Goal: Check status: Check status

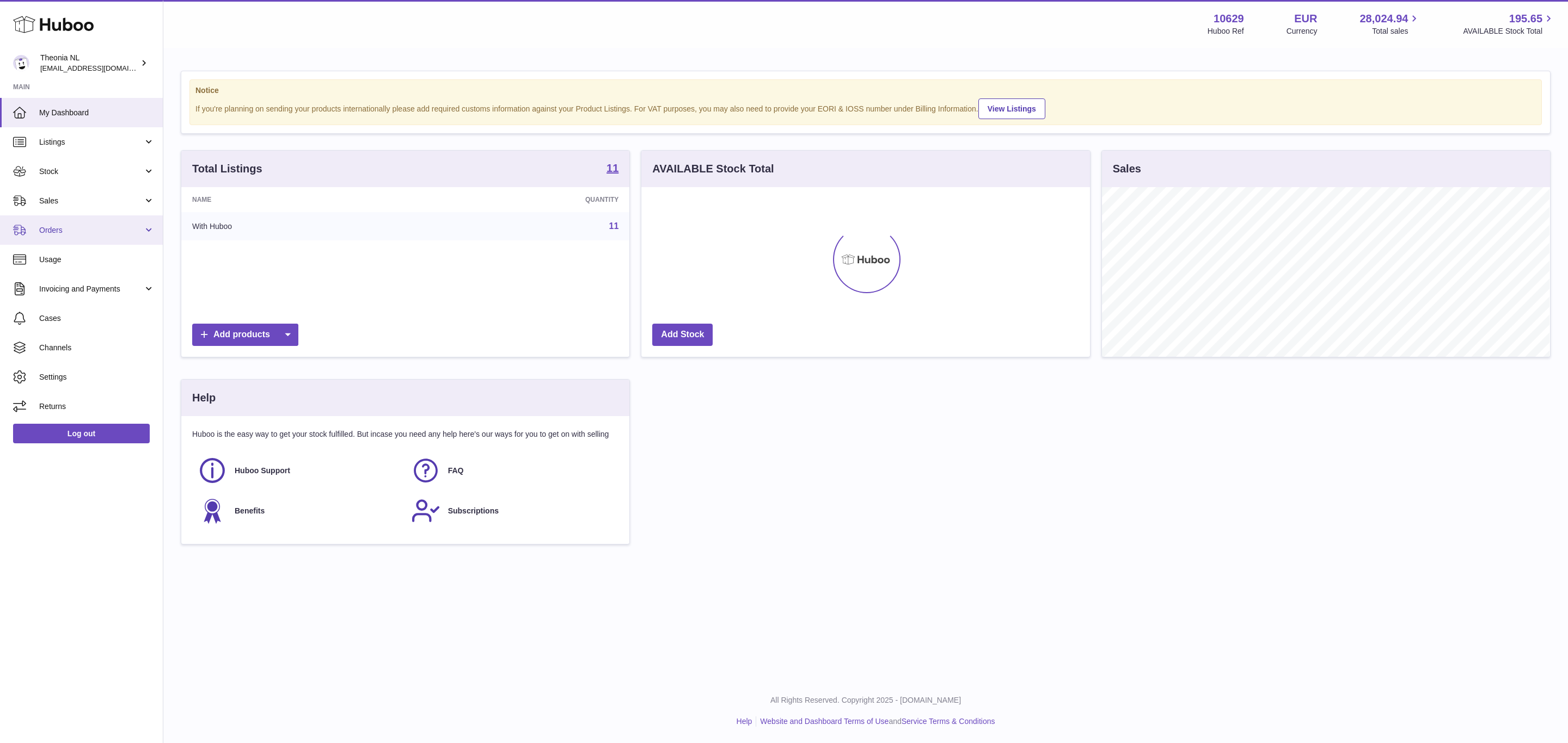
scroll to position [170, 447]
click at [71, 235] on span "Orders" at bounding box center [90, 230] width 104 height 10
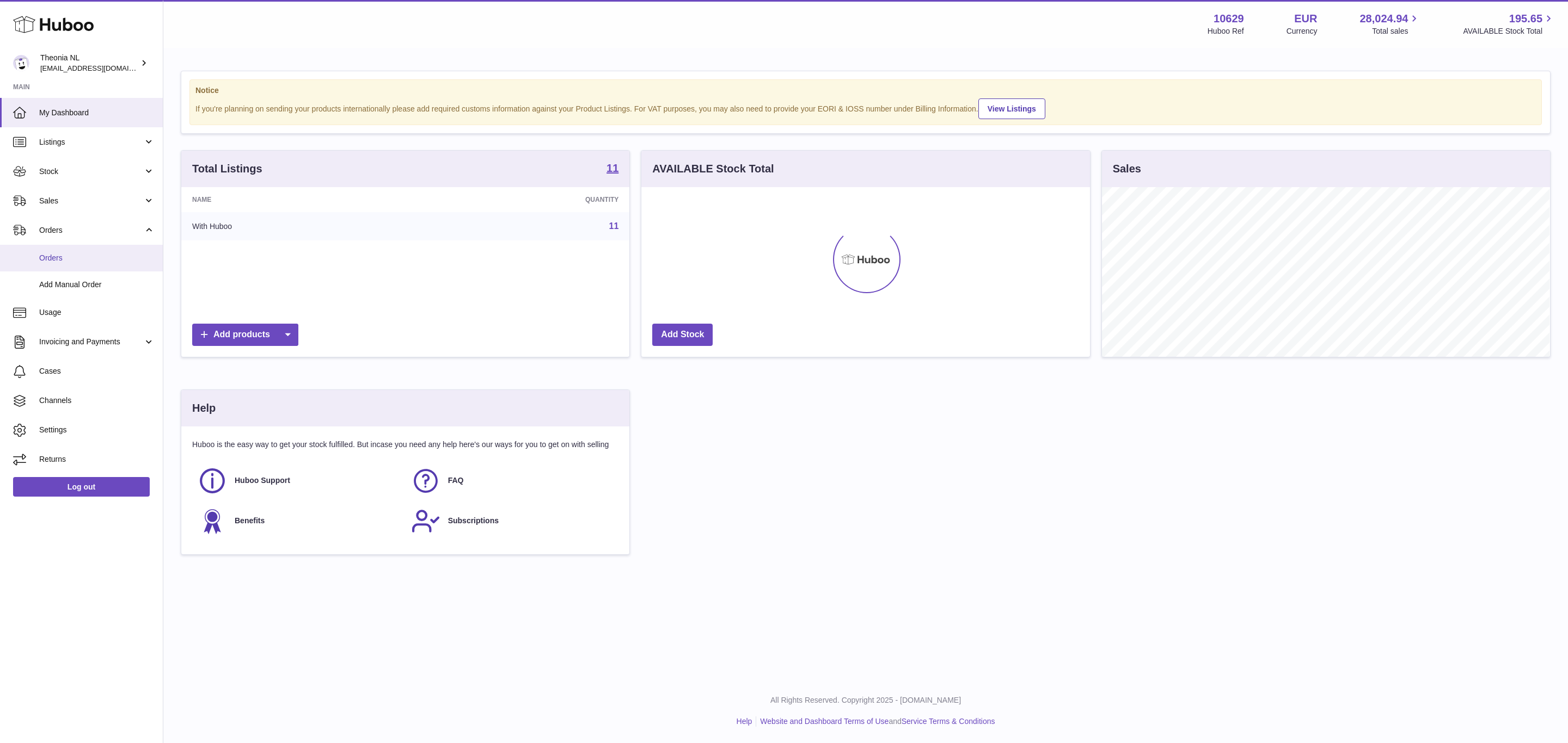
click at [65, 263] on span "Orders" at bounding box center [97, 258] width 115 height 10
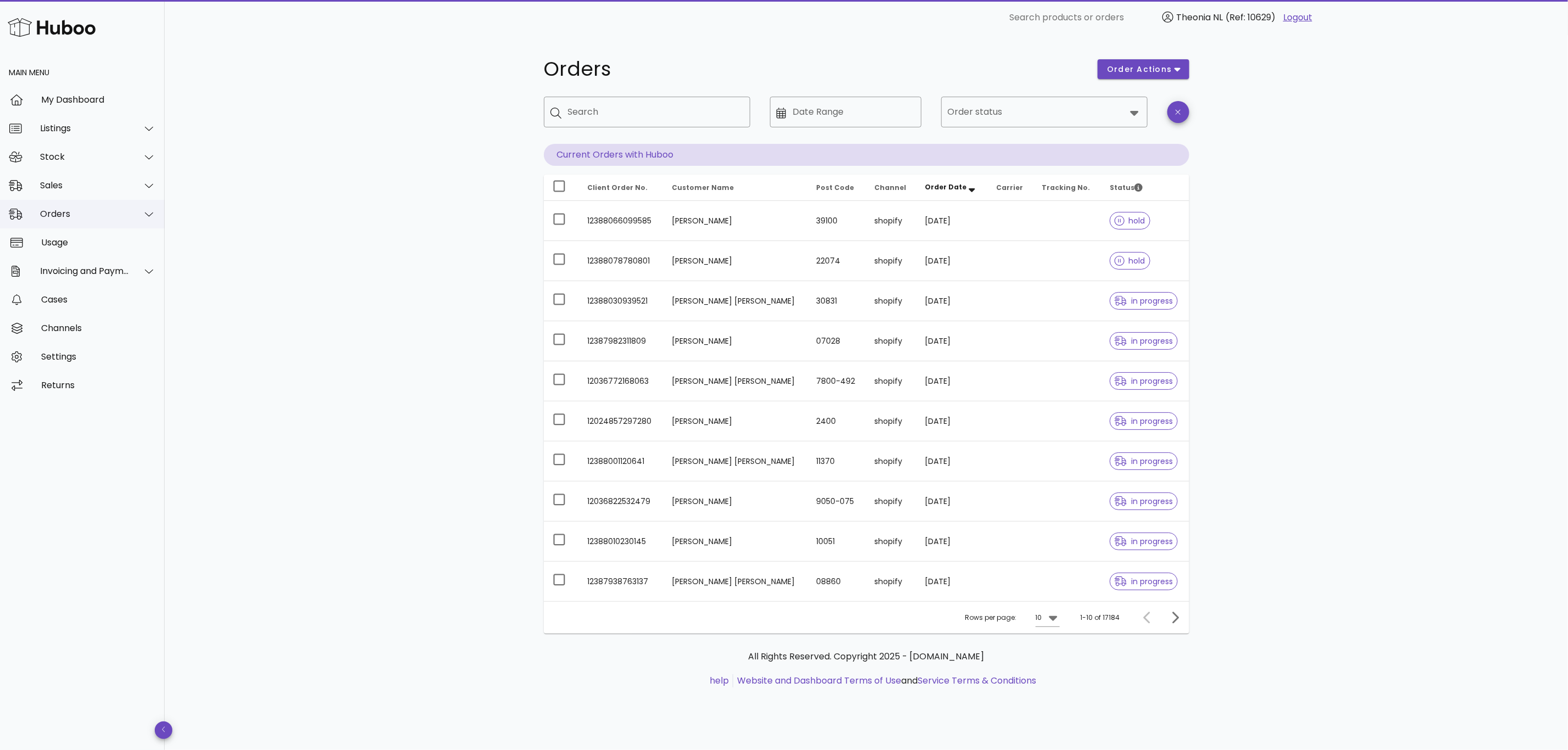
click at [84, 215] on div "Orders" at bounding box center [85, 213] width 90 height 10
click at [55, 181] on div "Sales" at bounding box center [85, 185] width 90 height 10
click at [64, 215] on div "Sales" at bounding box center [97, 212] width 116 height 10
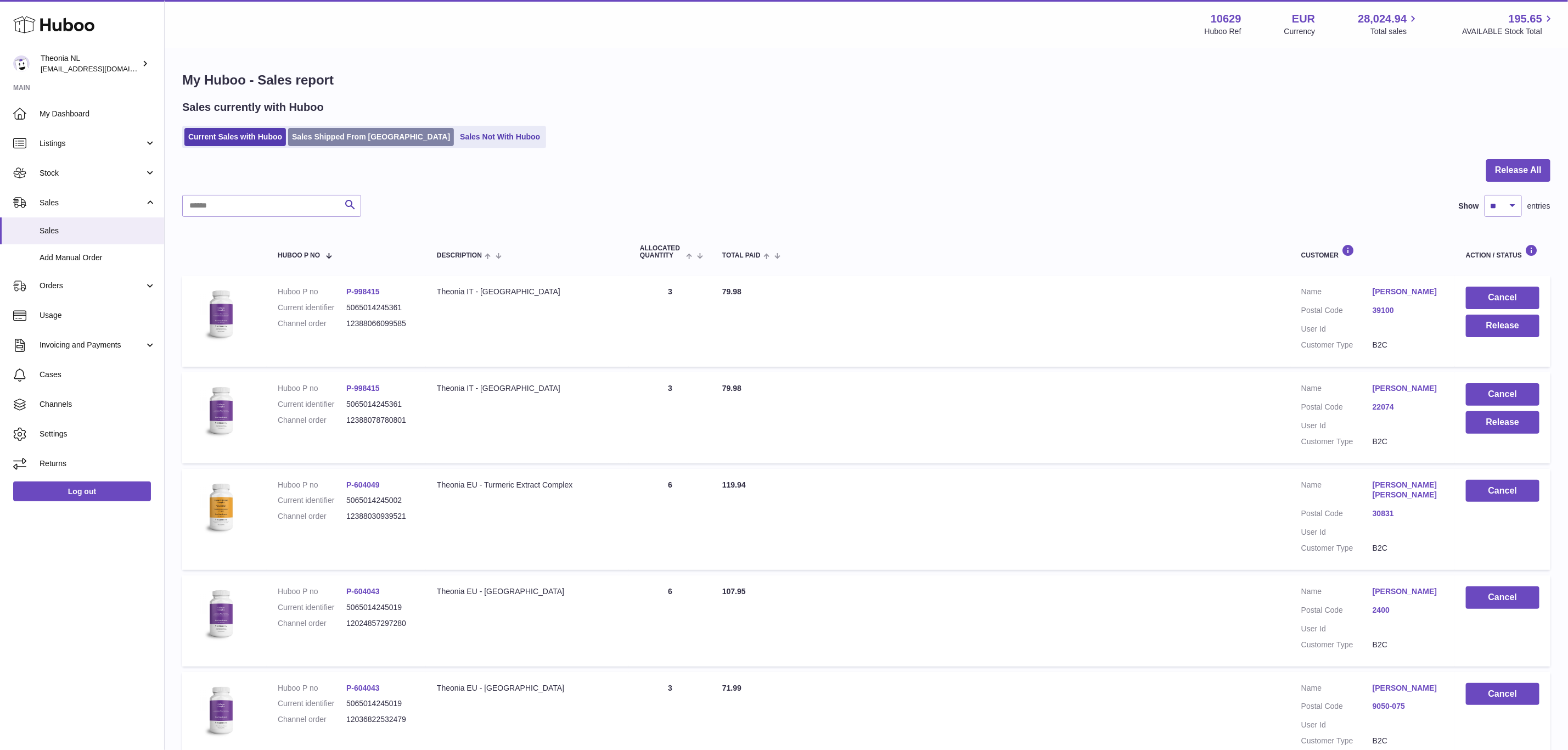
click at [348, 146] on link "Sales Shipped From [GEOGRAPHIC_DATA]" at bounding box center [371, 137] width 166 height 18
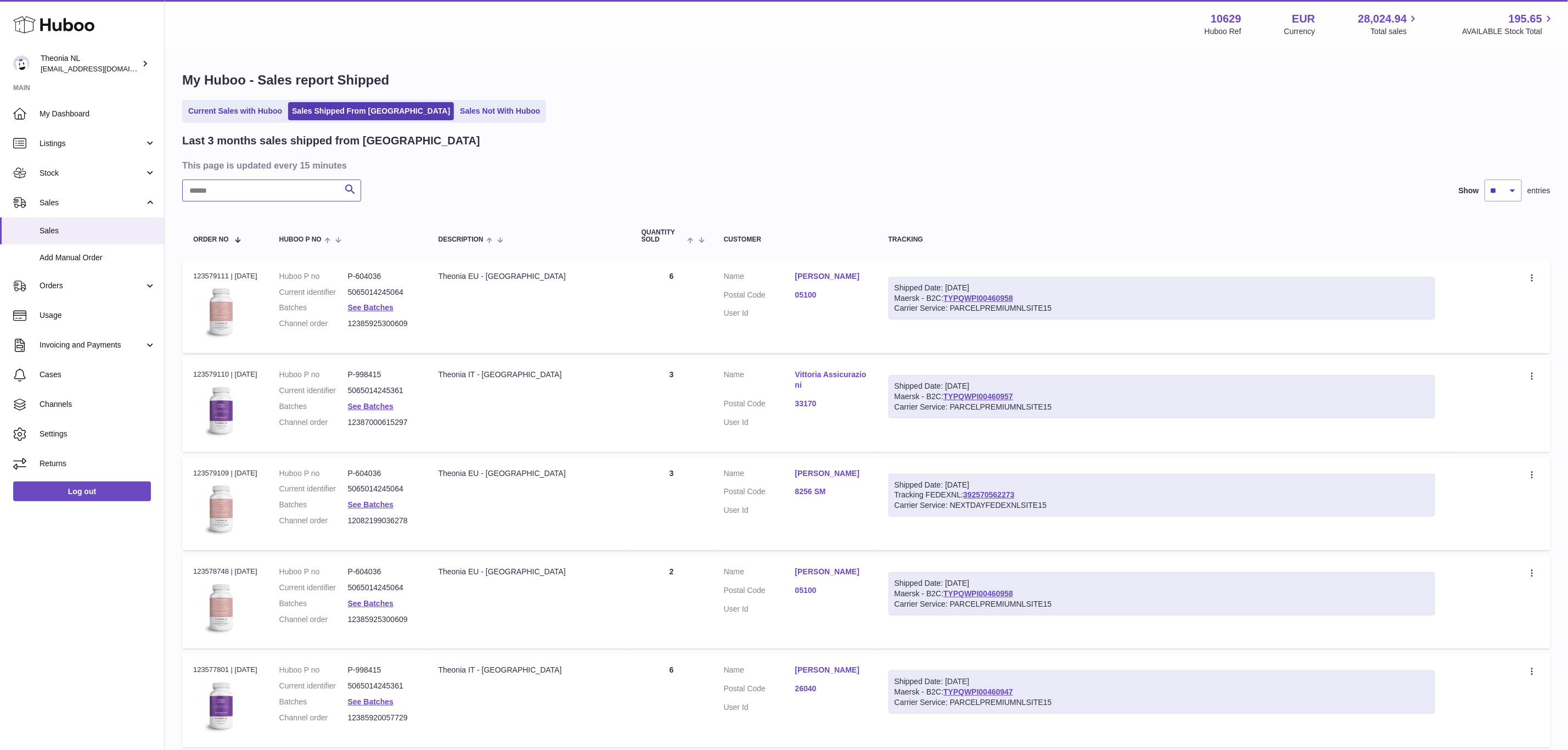
click at [287, 201] on input "text" at bounding box center [272, 190] width 179 height 22
paste input "**********"
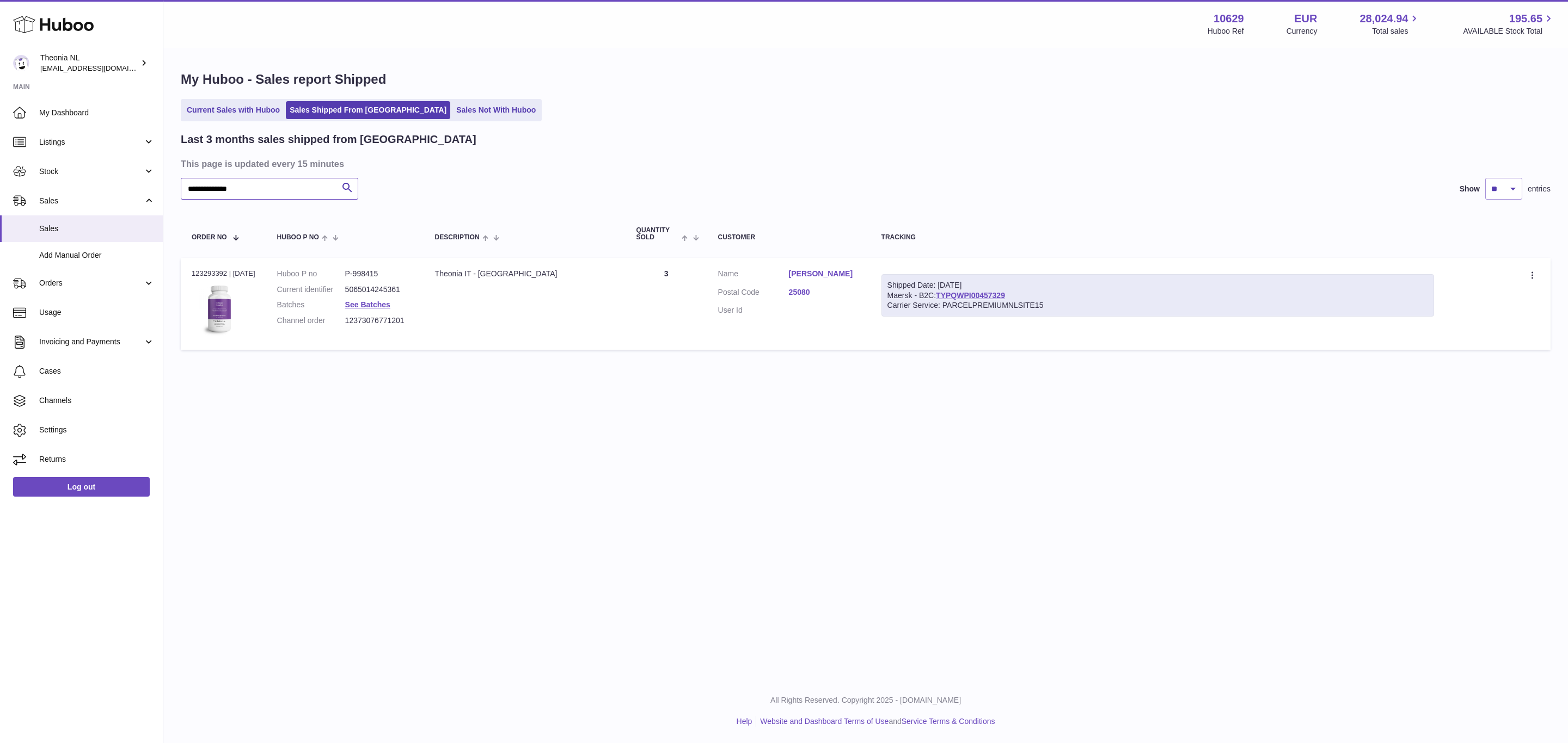
type input "**********"
click at [818, 298] on link "25080" at bounding box center [824, 292] width 71 height 10
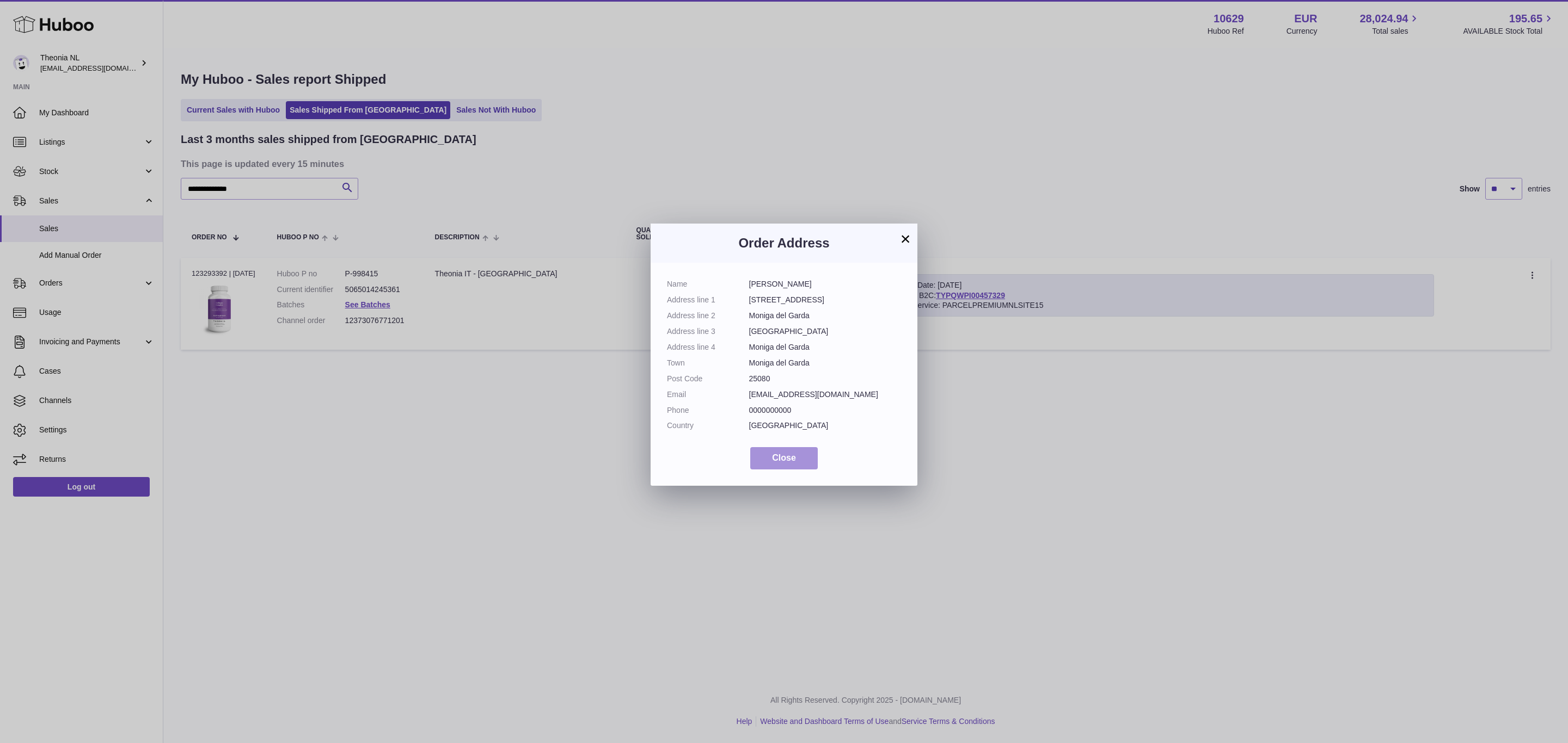
click at [772, 463] on span "Close" at bounding box center [783, 458] width 24 height 9
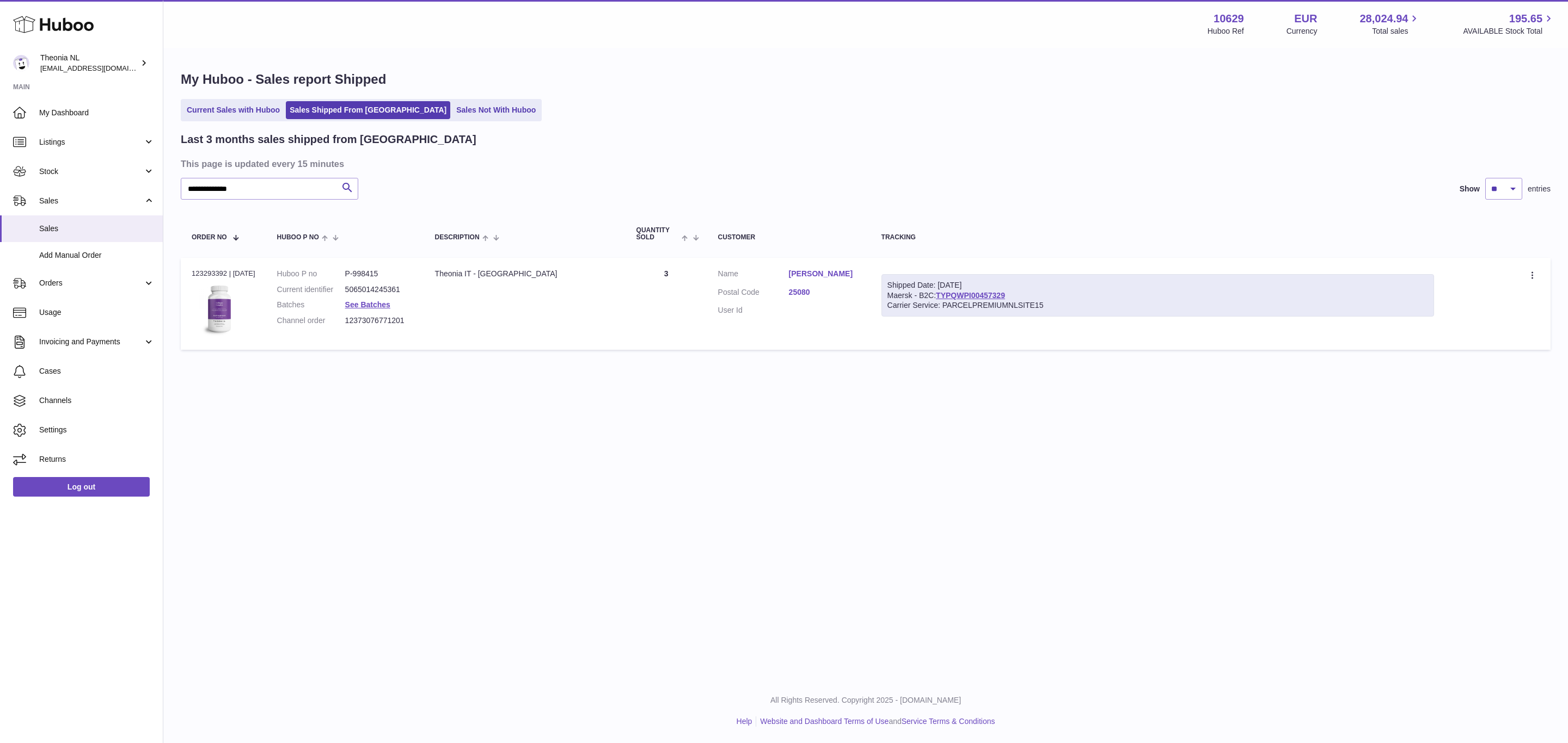
drag, startPoint x: 1015, startPoint y: 526, endPoint x: 1557, endPoint y: 304, distance: 585.7
click at [1016, 526] on div at bounding box center [784, 372] width 1568 height 743
click at [825, 298] on link "25080" at bounding box center [824, 292] width 71 height 10
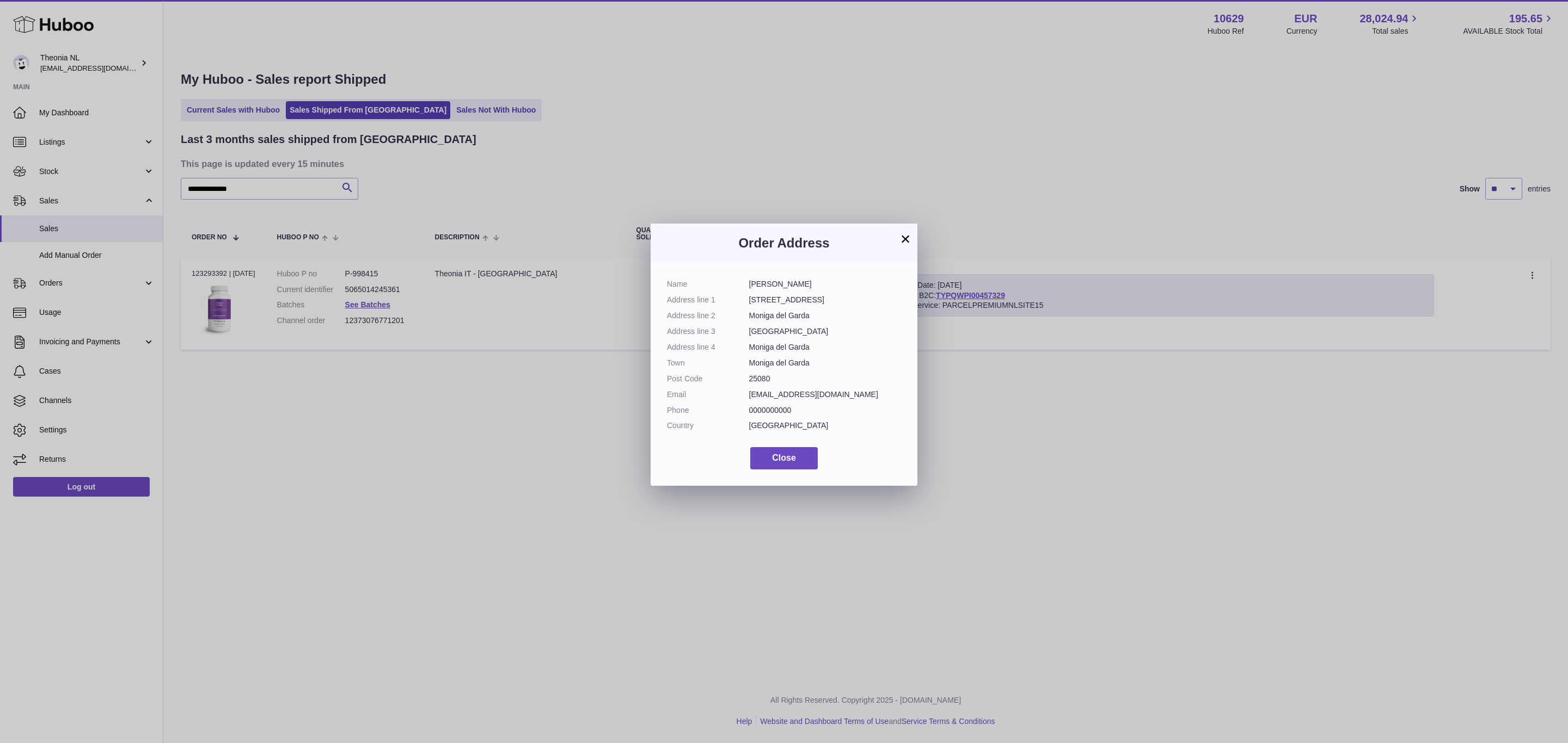
click at [911, 235] on button "×" at bounding box center [905, 238] width 13 height 13
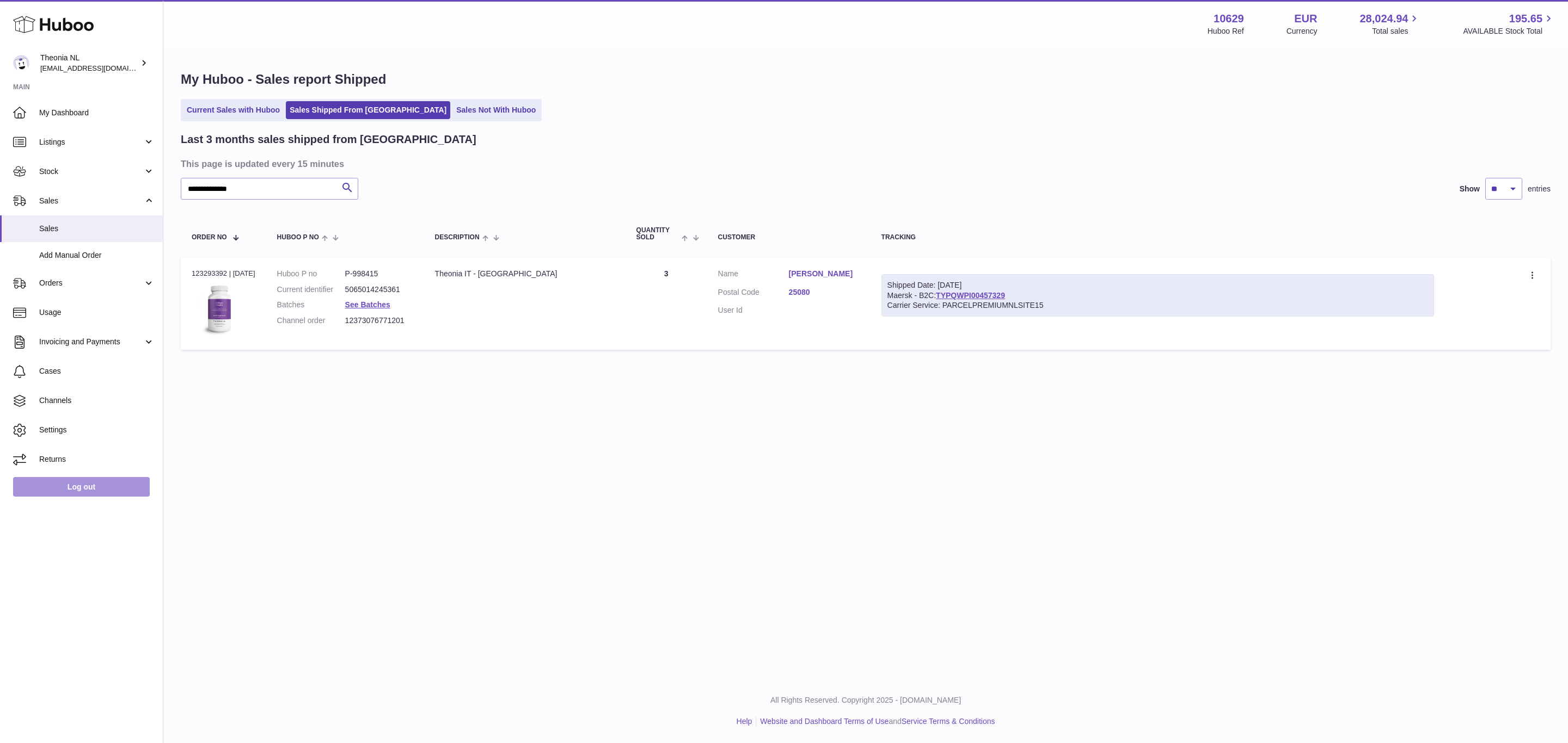
click at [82, 497] on link "Log out" at bounding box center [81, 487] width 136 height 19
